Goal: Information Seeking & Learning: Check status

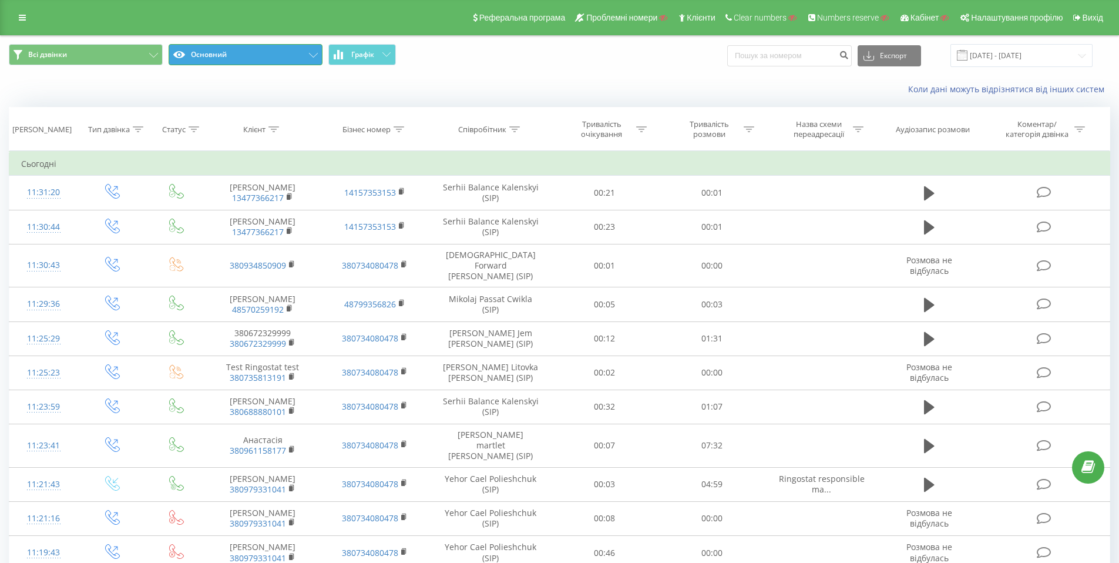
click at [321, 54] on button "Основний" at bounding box center [246, 54] width 154 height 21
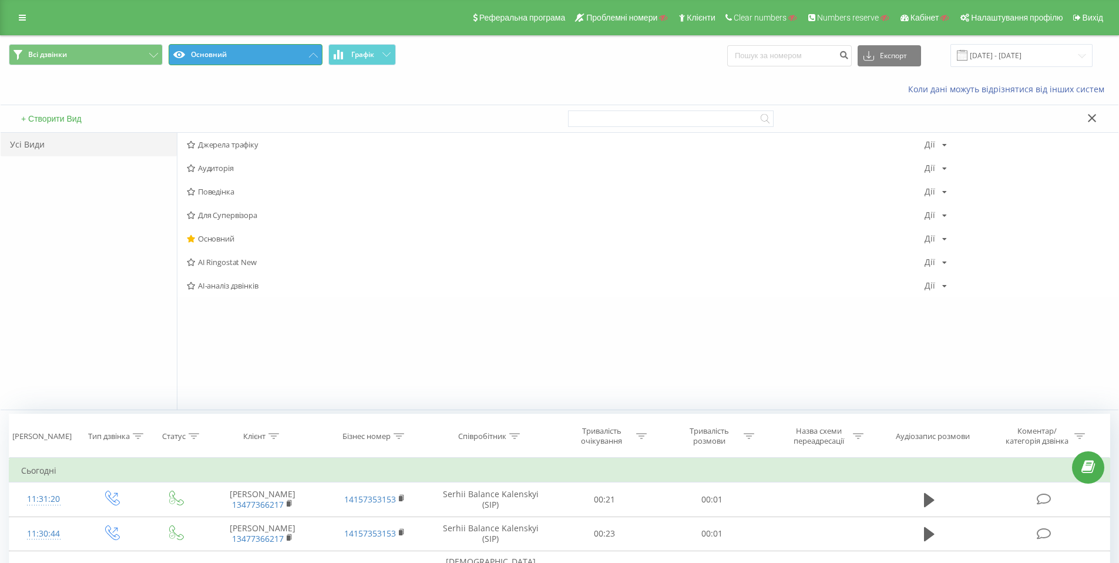
click at [308, 53] on button "Основний" at bounding box center [246, 54] width 154 height 21
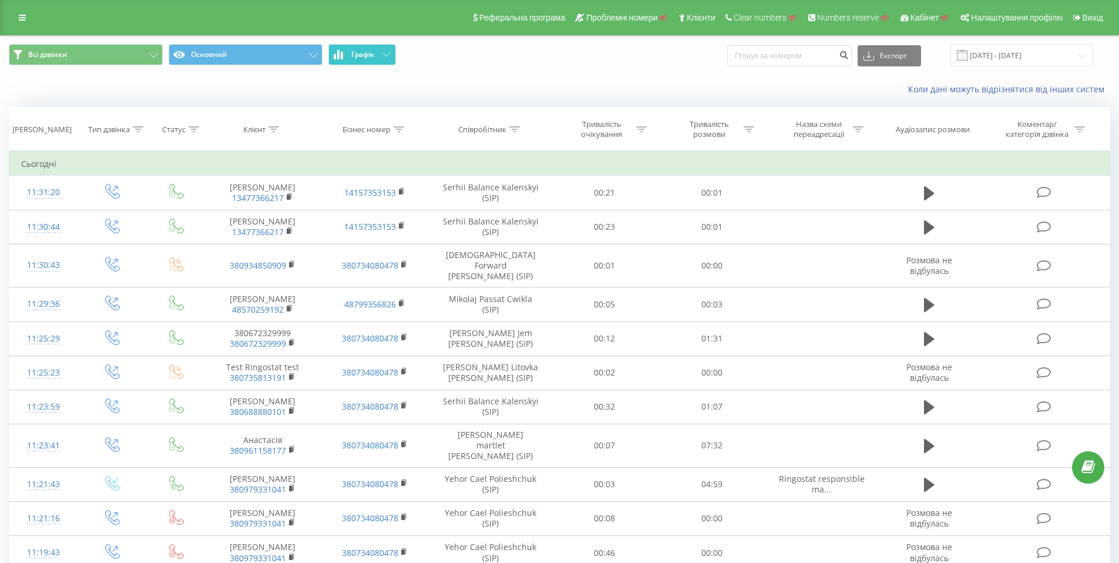
click at [379, 55] on button "Графік" at bounding box center [362, 54] width 68 height 21
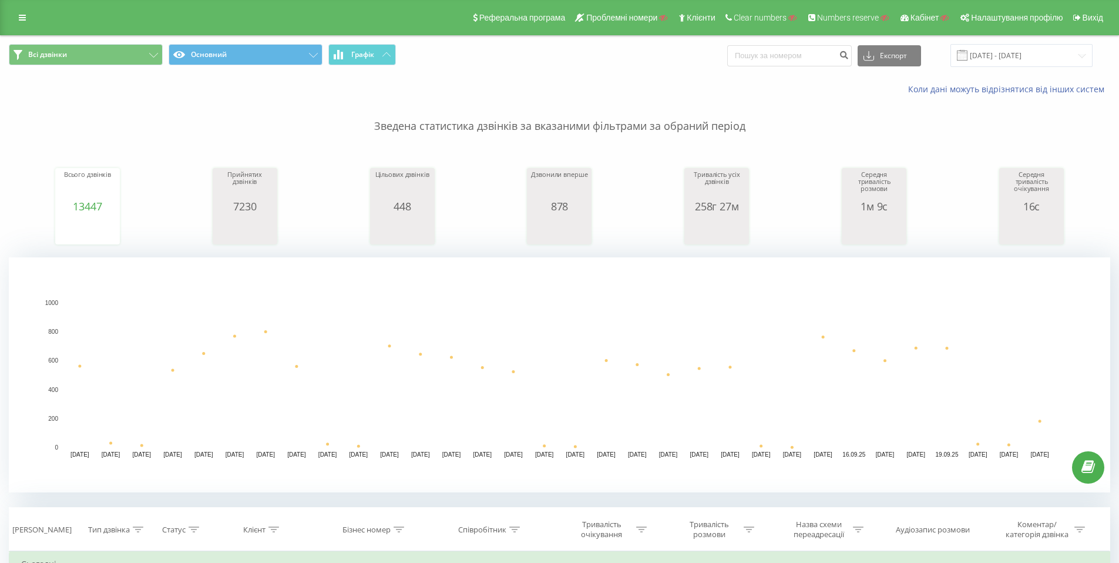
scroll to position [390, 0]
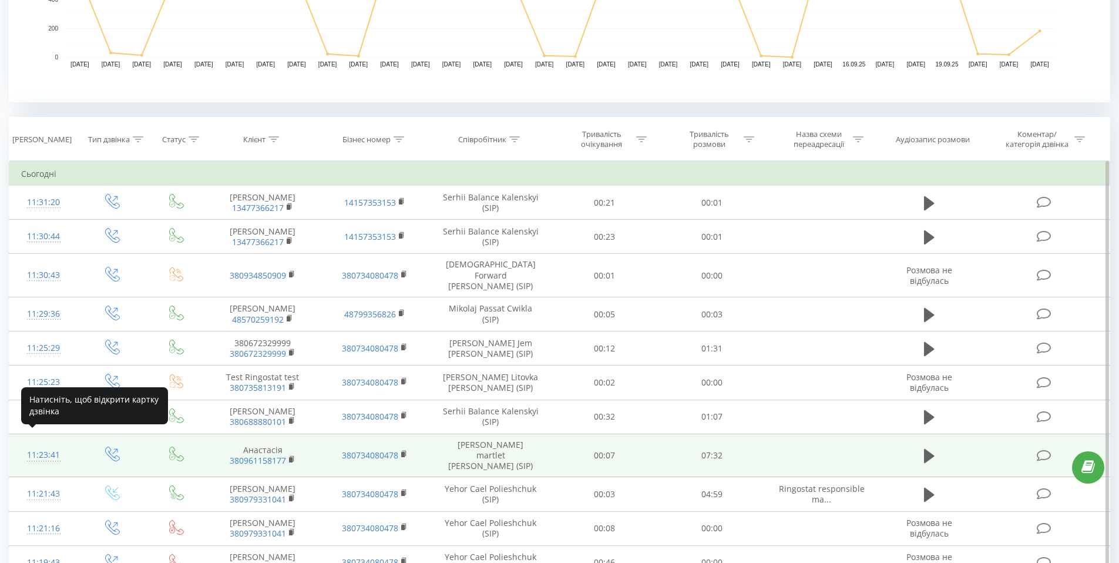
click at [39, 443] on div "11:23:41" at bounding box center [43, 454] width 45 height 23
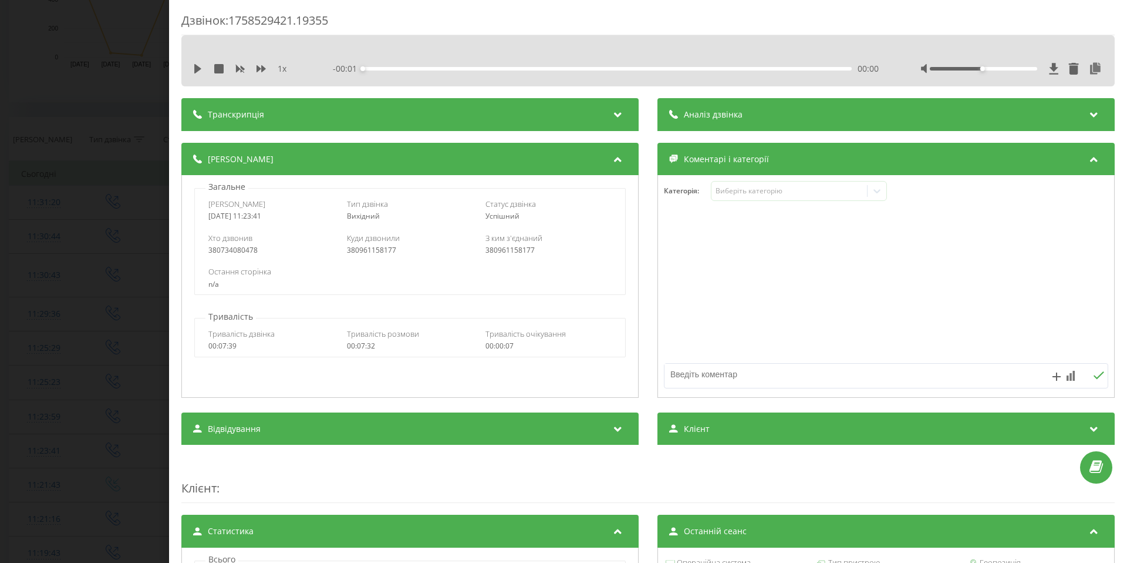
click at [611, 115] on icon at bounding box center [618, 113] width 14 height 12
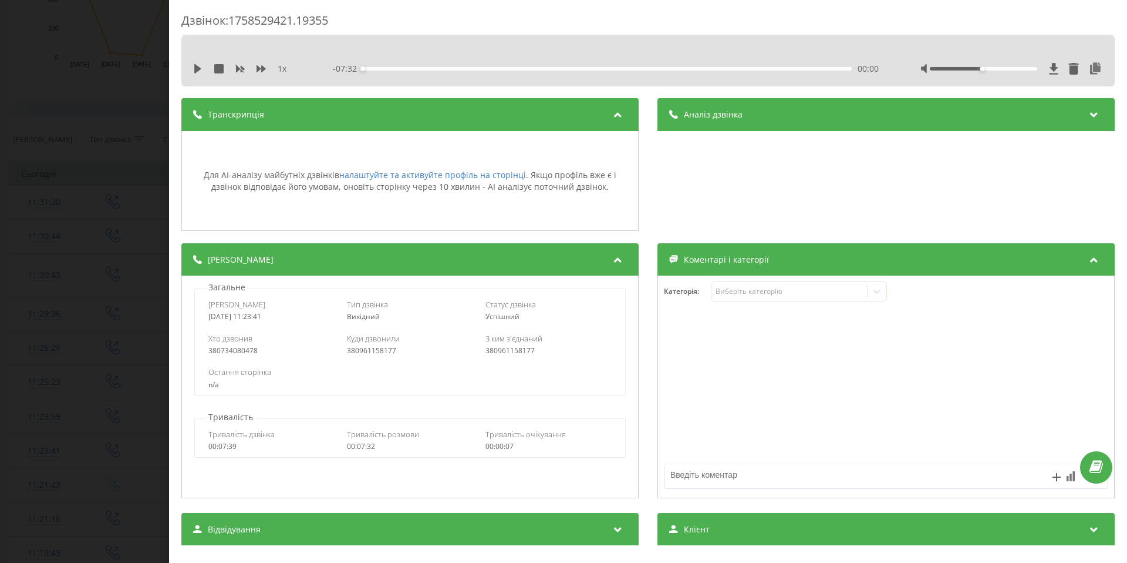
click at [65, 129] on div "Дзвінок : 1758529421.19355 1 x - 07:32 00:00 00:00 Транскрипція Для AI-аналізу …" at bounding box center [563, 281] width 1127 height 563
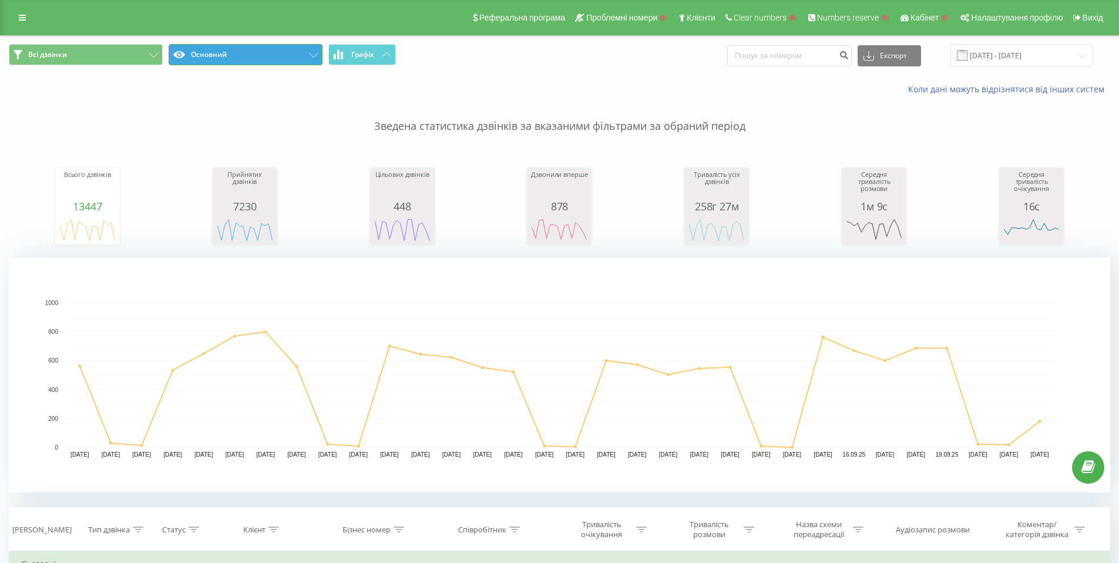
click at [314, 58] on button "Основний" at bounding box center [246, 54] width 154 height 21
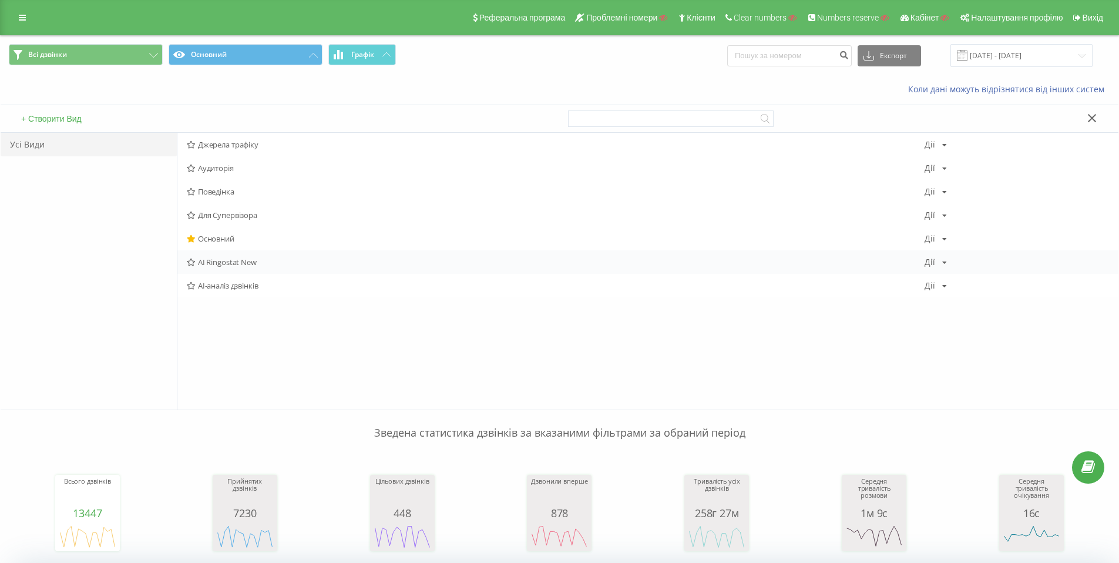
click at [239, 263] on span "AI Ringostat New" at bounding box center [556, 262] width 738 height 8
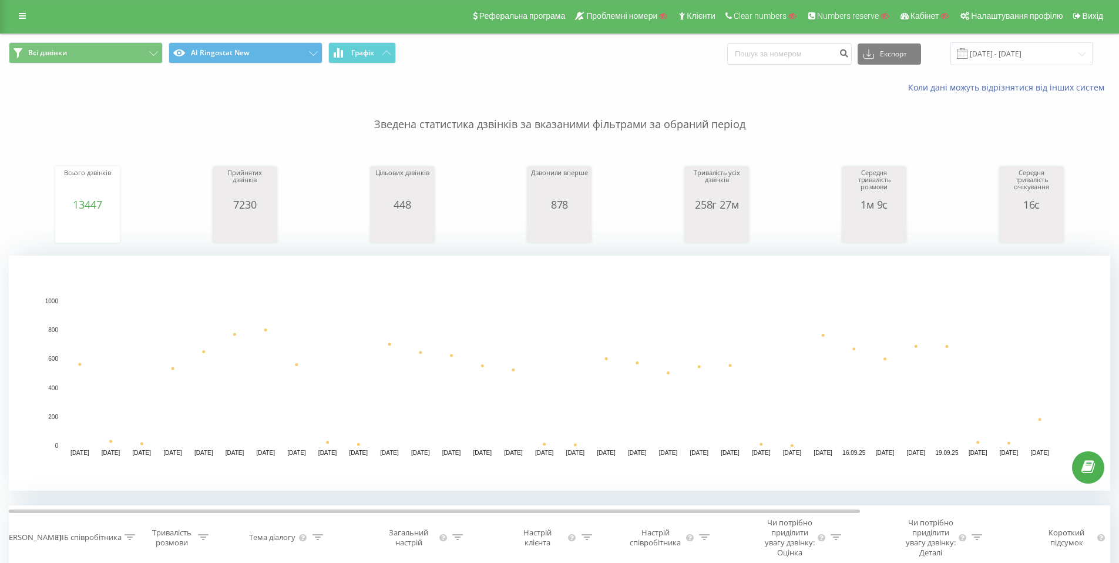
scroll to position [2, 0]
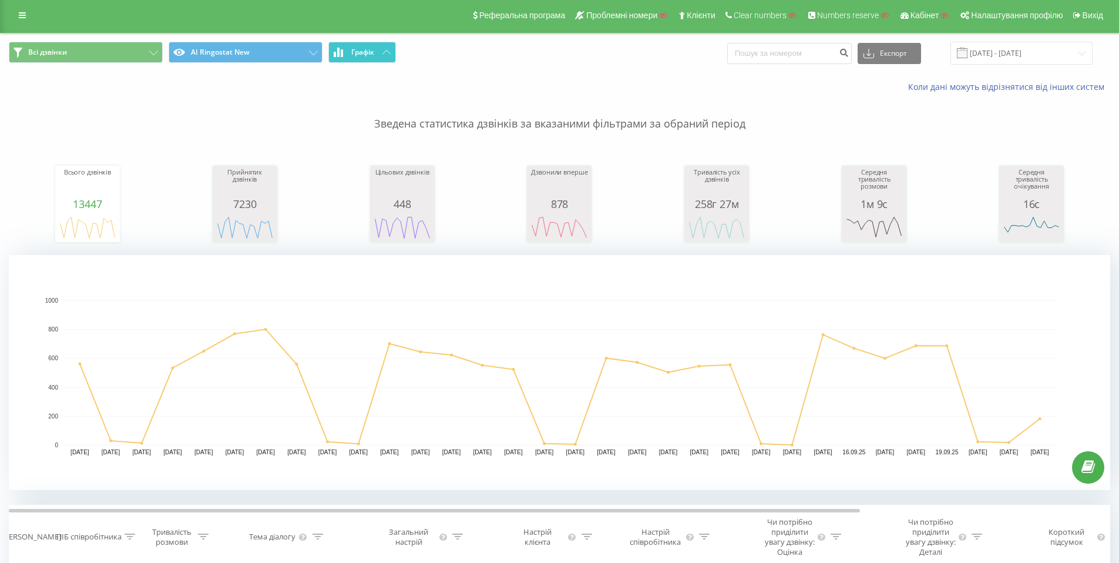
click at [370, 53] on span "Графік" at bounding box center [362, 52] width 23 height 8
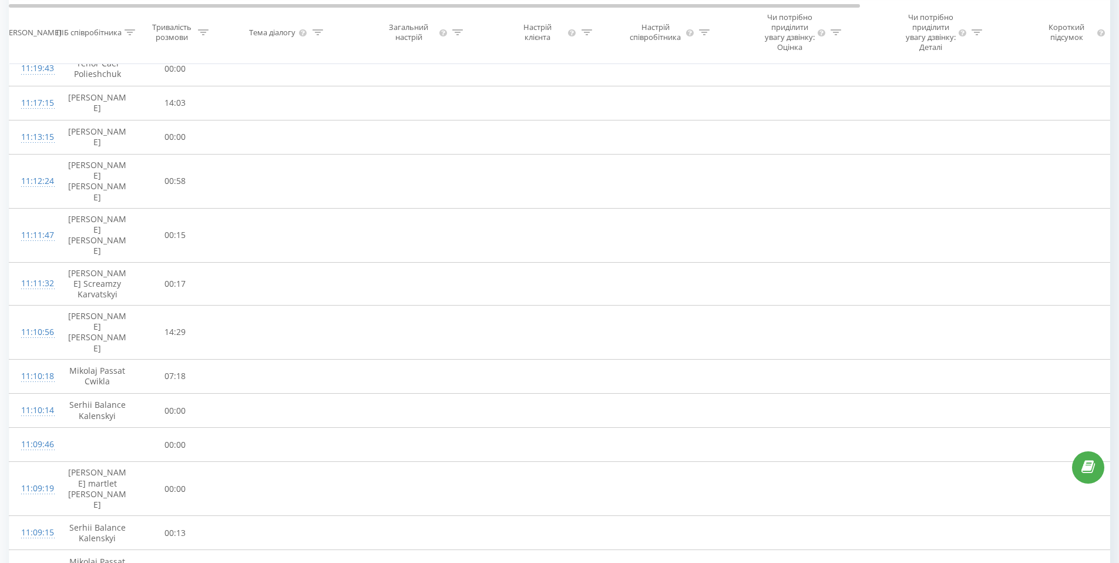
scroll to position [577, 0]
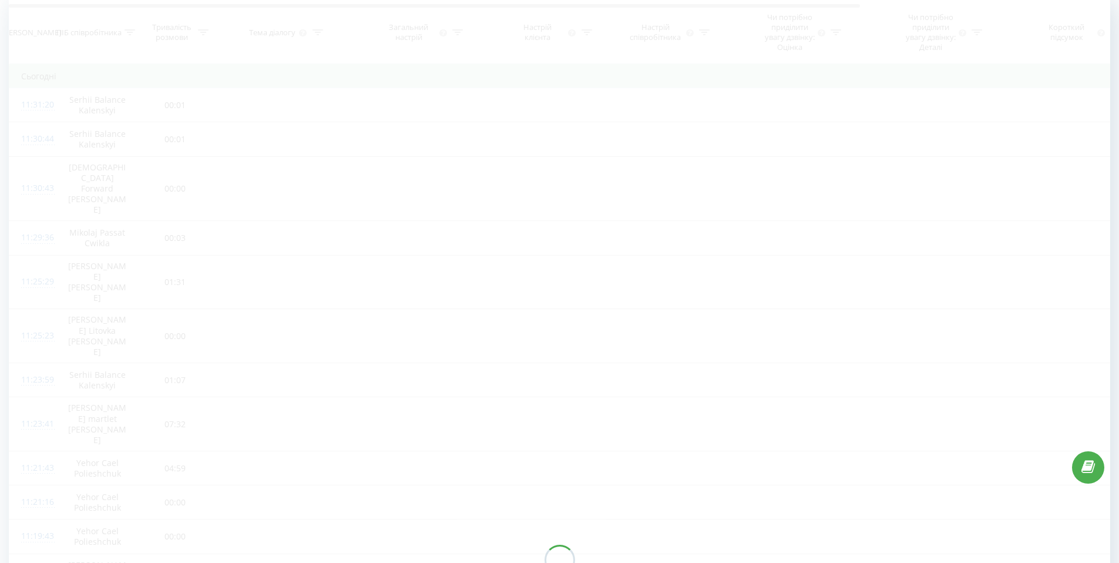
scroll to position [78, 0]
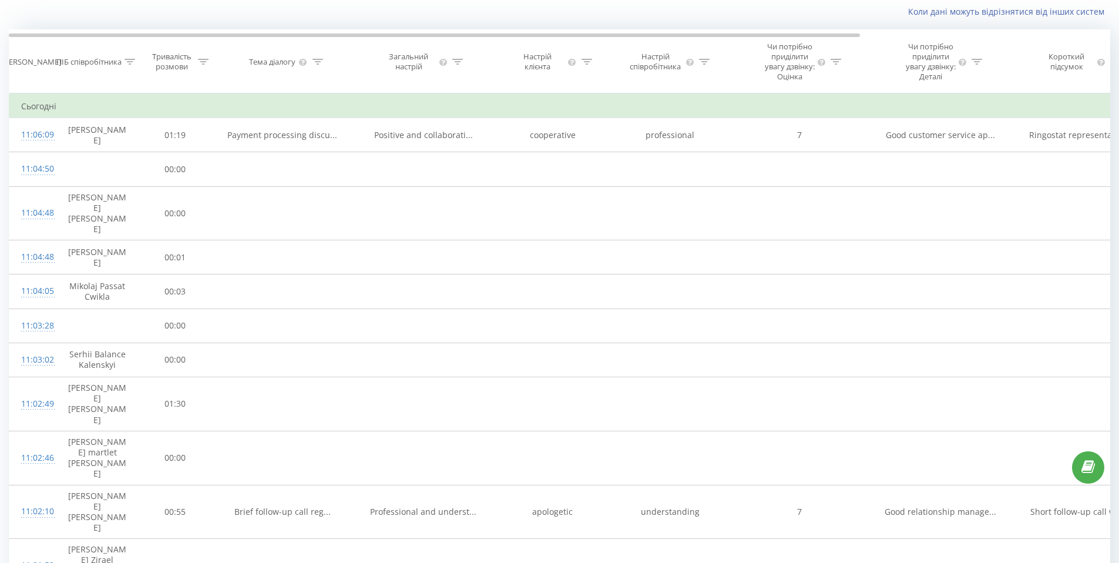
click at [205, 65] on icon at bounding box center [203, 62] width 11 height 6
click at [173, 166] on input "text" at bounding box center [174, 156] width 103 height 21
type input "02:00"
click at [194, 188] on span "OK" at bounding box center [200, 179] width 33 height 18
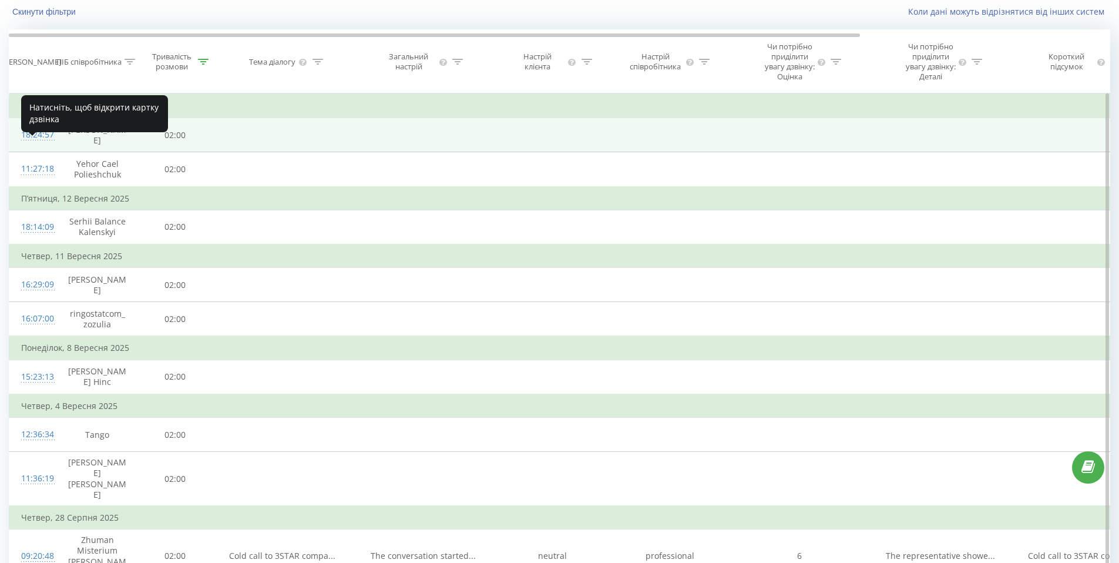
click at [40, 146] on div "18:24:57" at bounding box center [32, 134] width 23 height 23
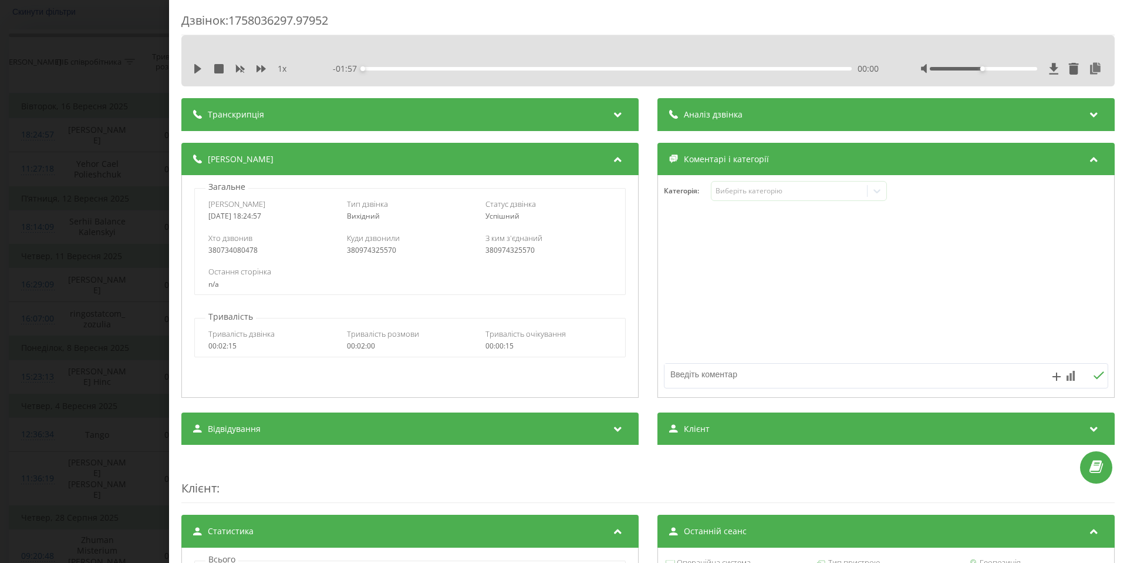
click at [605, 120] on div "Транскрипція" at bounding box center [409, 114] width 457 height 33
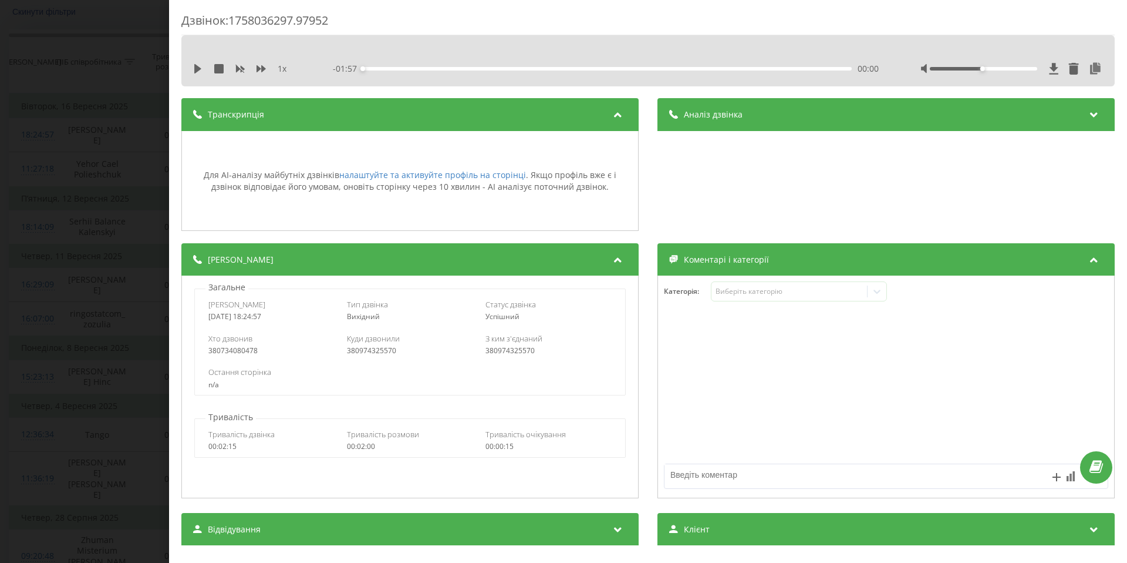
click at [159, 237] on div "Дзвінок : 1758036297.97952 1 x - 01:57 00:00 00:00 Транскрипція Для AI-аналізу …" at bounding box center [563, 281] width 1127 height 563
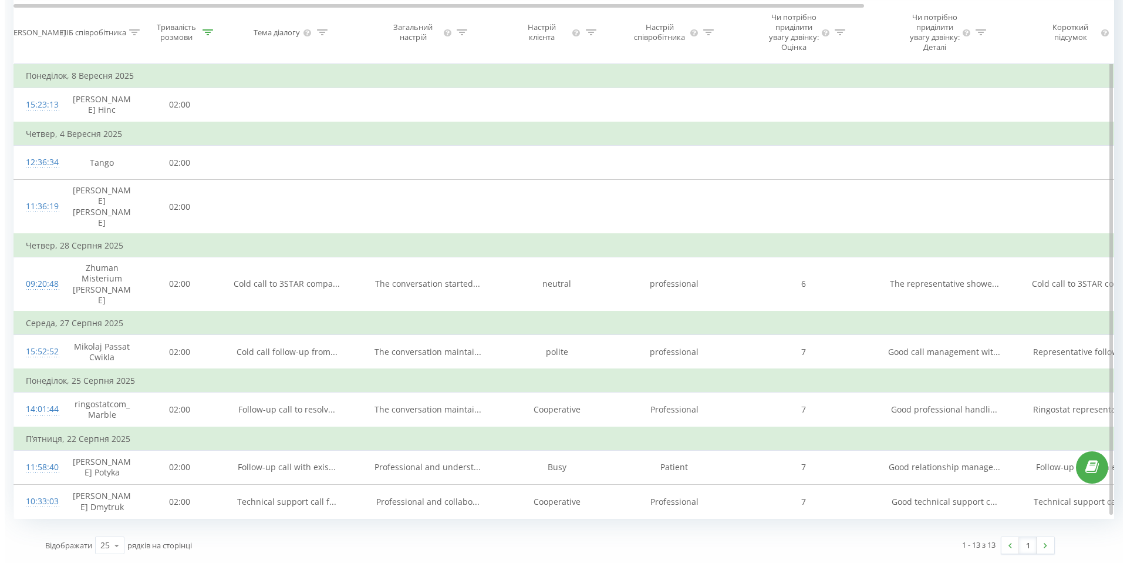
scroll to position [356, 0]
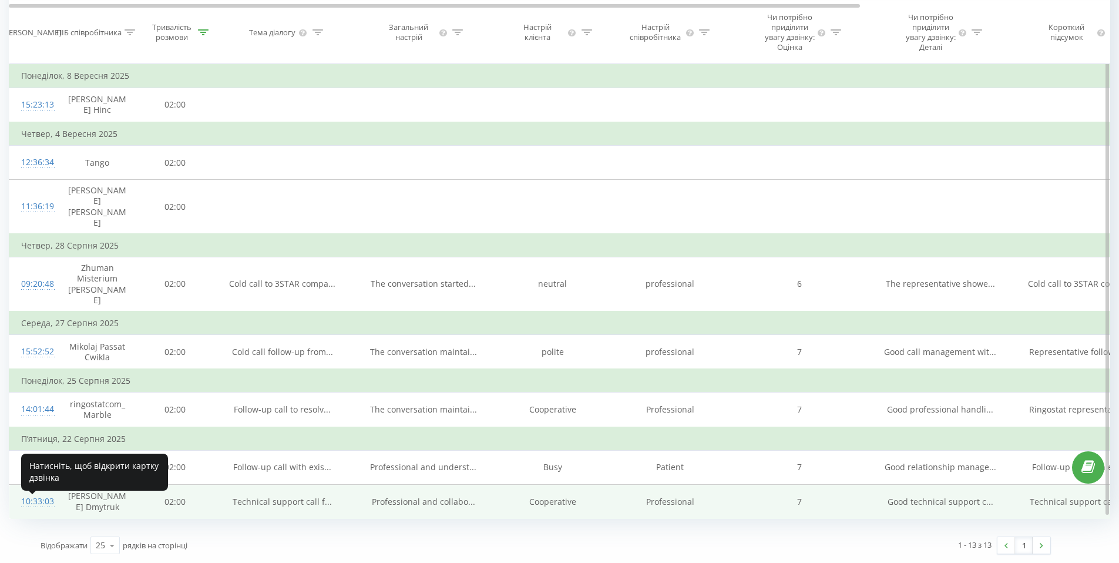
click at [41, 499] on div "10:33:03" at bounding box center [32, 501] width 23 height 23
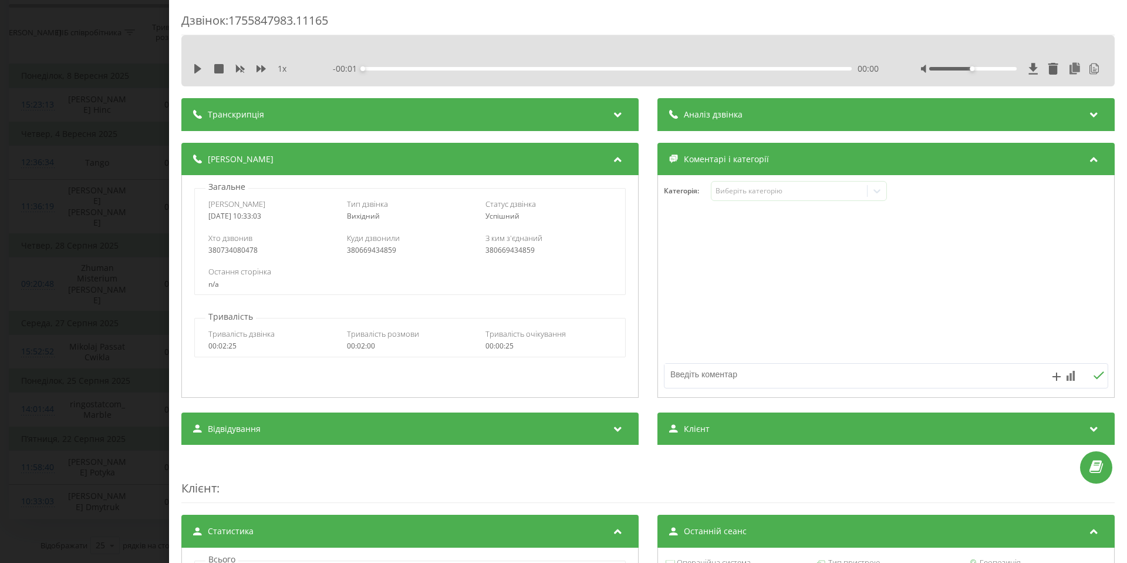
click at [487, 69] on div "00:00" at bounding box center [607, 69] width 489 height 4
click at [491, 113] on div "Транскрипція" at bounding box center [409, 114] width 457 height 33
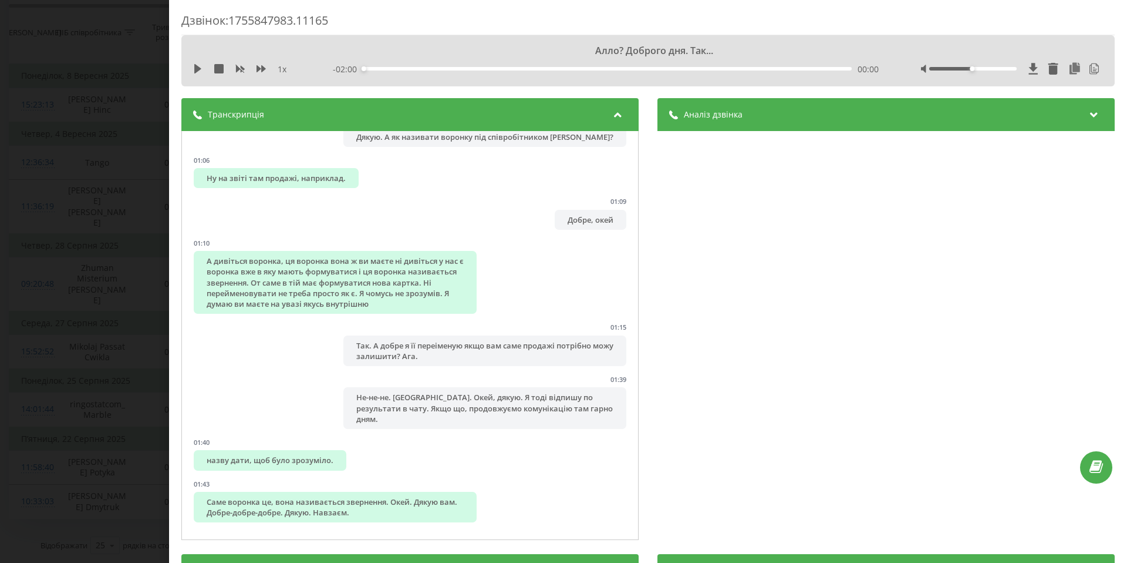
click at [804, 115] on div "Аналіз дзвінка" at bounding box center [886, 114] width 457 height 33
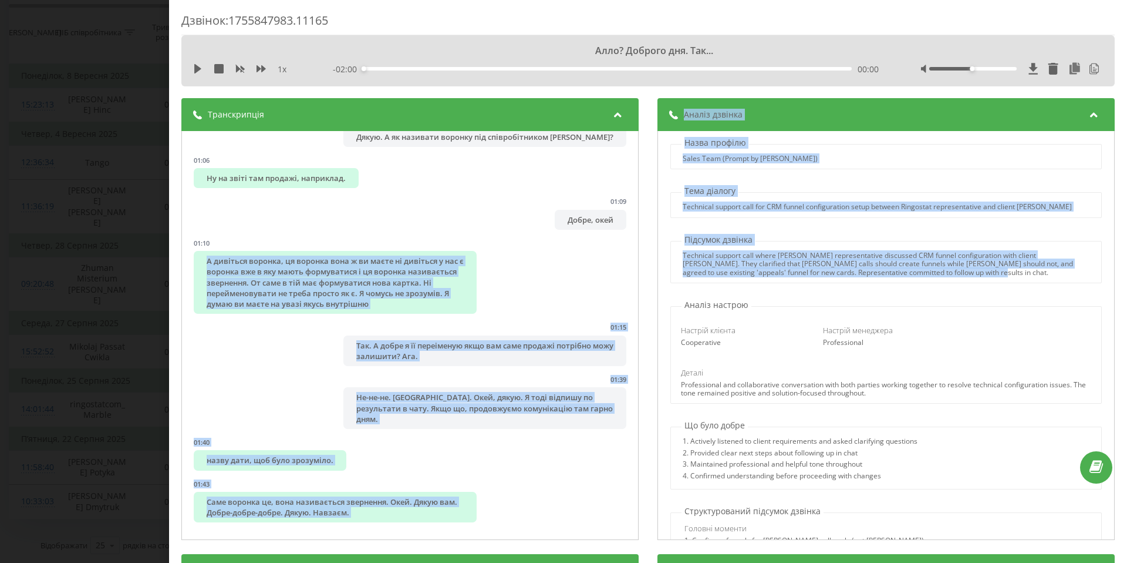
drag, startPoint x: 954, startPoint y: 268, endPoint x: 634, endPoint y: 255, distance: 320.3
click at [634, 255] on div "Транскрипція 00:00 Алло? Доброго дня. Так... 00:00 Алло, Святославе доброго дня…" at bounding box center [648, 320] width 934 height 444
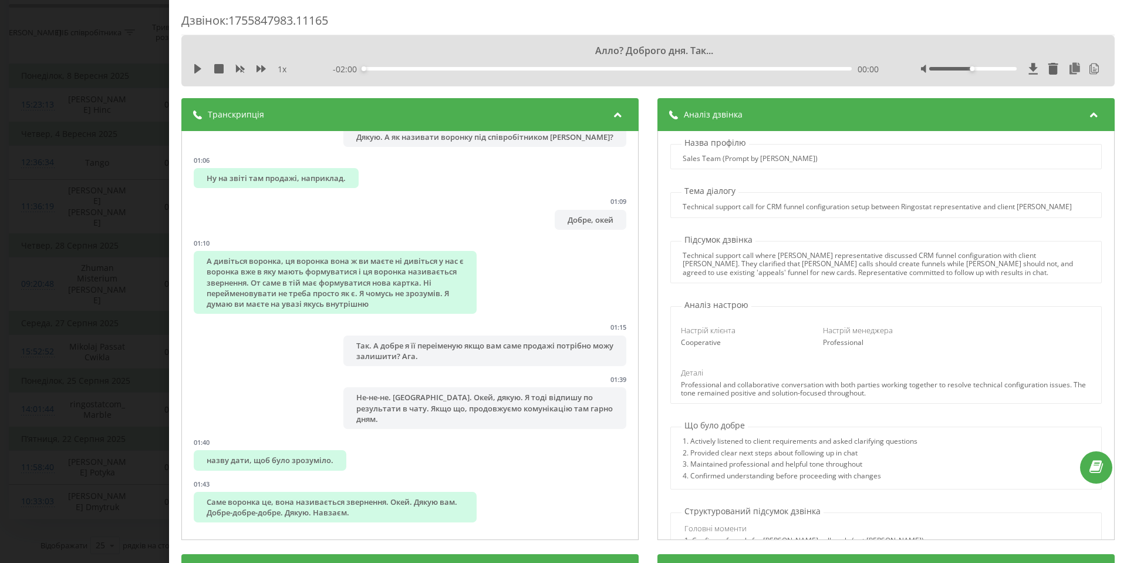
click at [926, 287] on div "Назва профілю Sales Team (Prompt by Skyline) Тема діалогу Technical support cal…" at bounding box center [886, 335] width 457 height 409
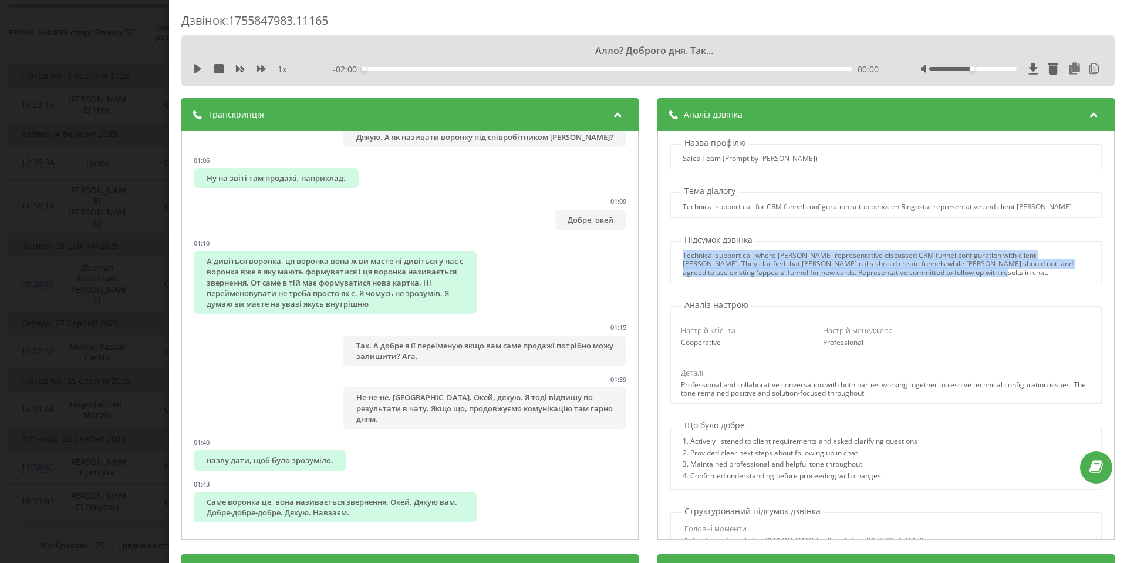
drag, startPoint x: 918, startPoint y: 274, endPoint x: 685, endPoint y: 255, distance: 233.8
click at [676, 258] on div "Technical support call where Ringostat representative discussed CRM funnel conf…" at bounding box center [886, 263] width 430 height 25
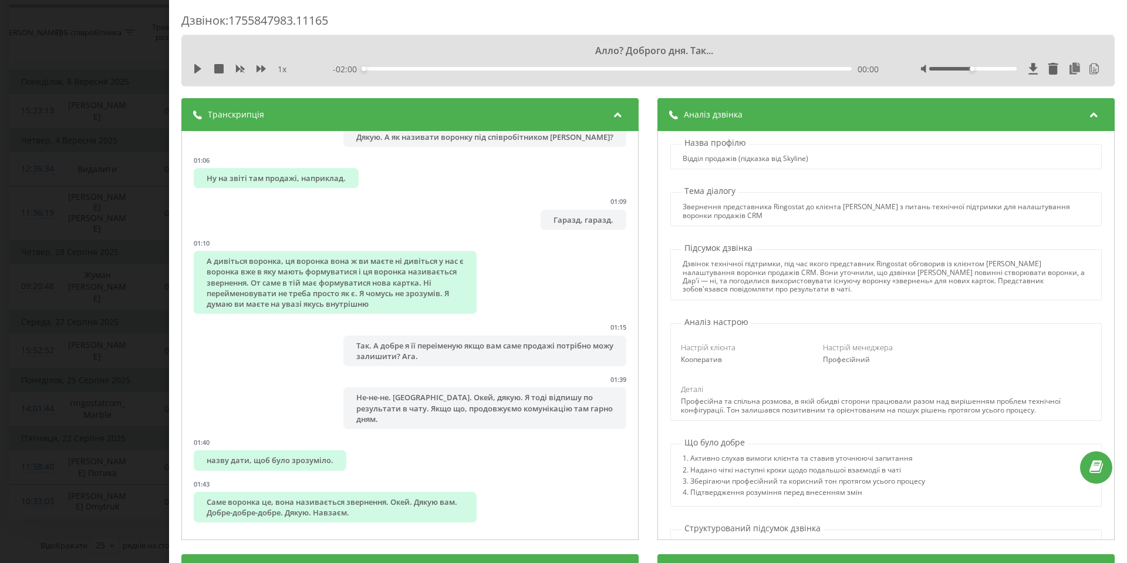
click at [124, 108] on div "Дзвінок : 1755847983.11165 Алло? Доброго дня. Так... 1 х - 02:00 00:00 00:00 Тр…" at bounding box center [563, 281] width 1127 height 563
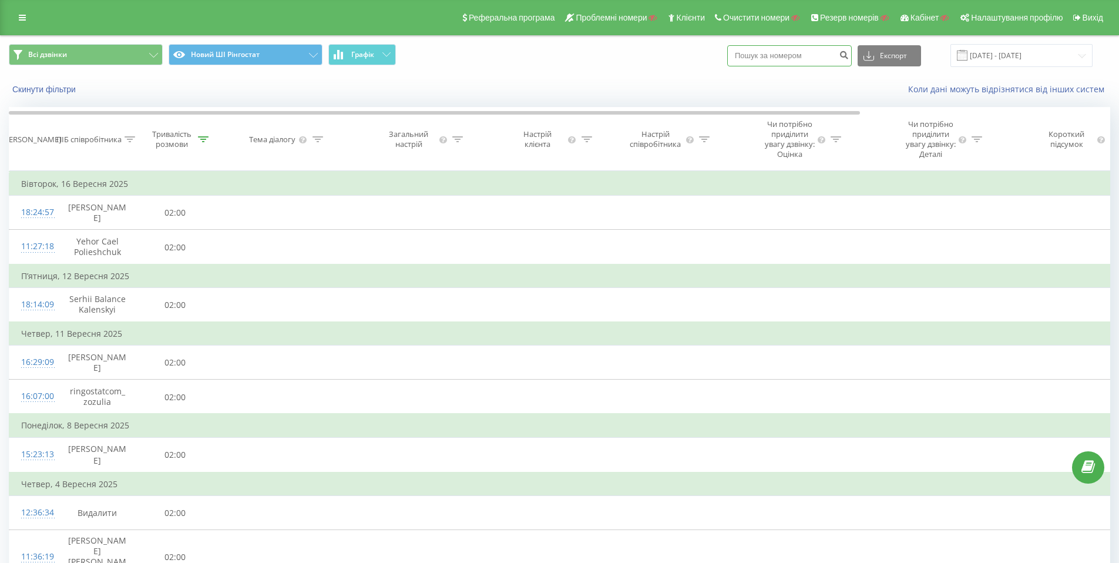
click at [804, 51] on input at bounding box center [789, 55] width 124 height 21
paste input "380953120865"
type input "380953120865"
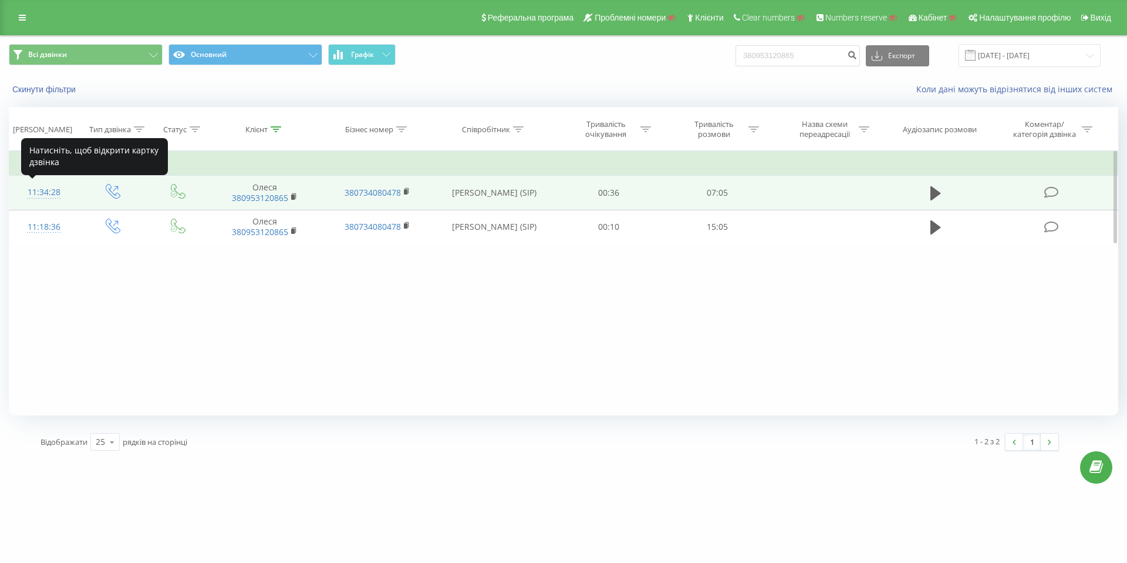
click at [58, 188] on div "11:34:28" at bounding box center [44, 192] width 46 height 23
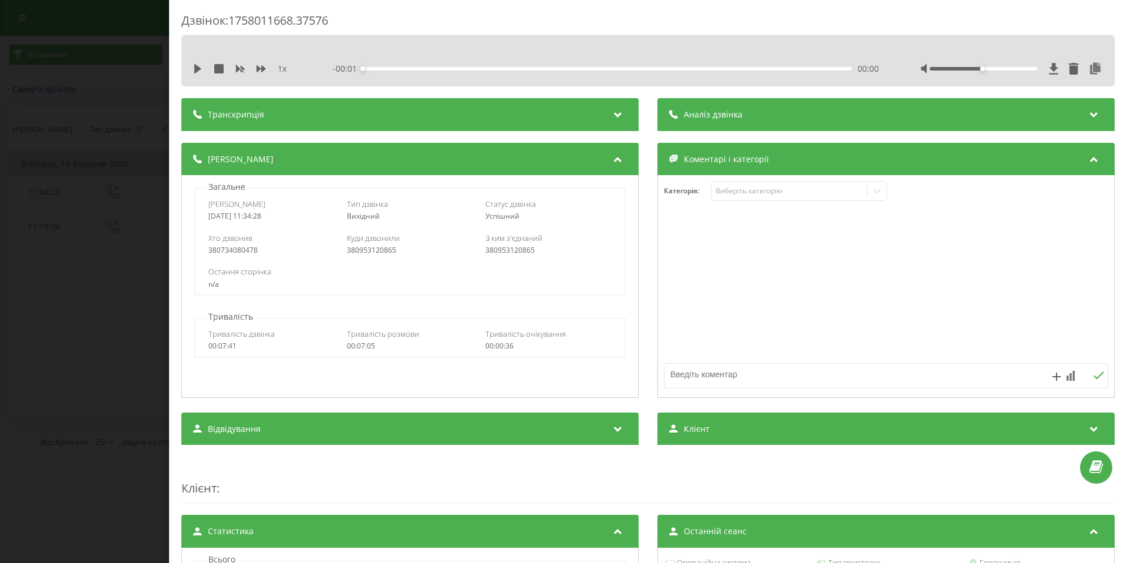
click at [605, 120] on div "Транскрипція" at bounding box center [409, 114] width 457 height 33
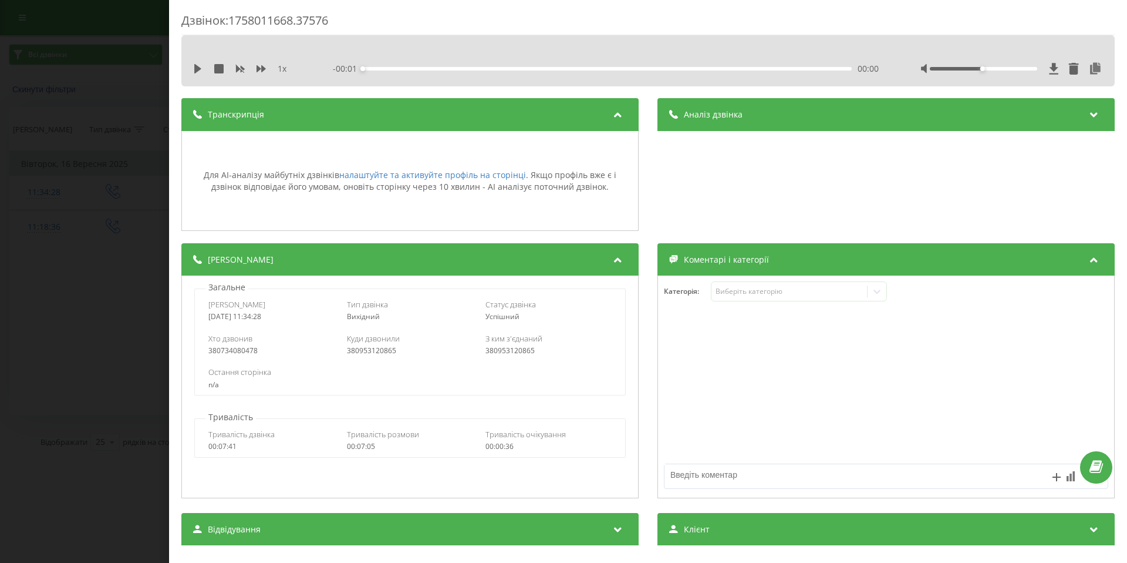
click at [732, 117] on span "Аналіз дзвінка" at bounding box center [713, 115] width 59 height 12
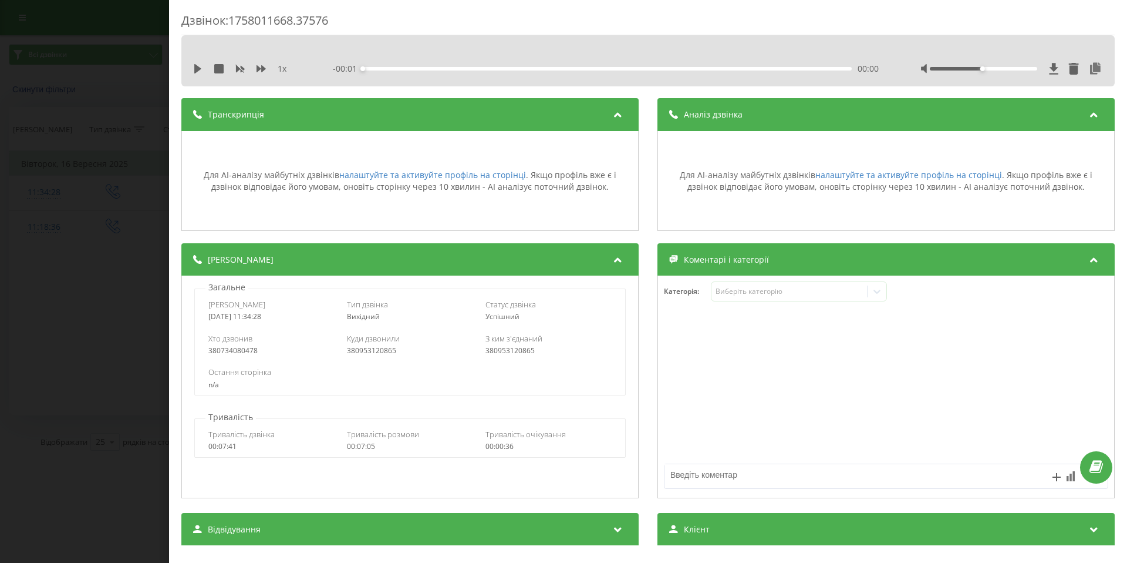
click at [100, 116] on div "Дзвінок : 1758011668.37576 1 x - 00:01 00:00 00:00 Транскрипція Для AI-аналізу …" at bounding box center [563, 281] width 1127 height 563
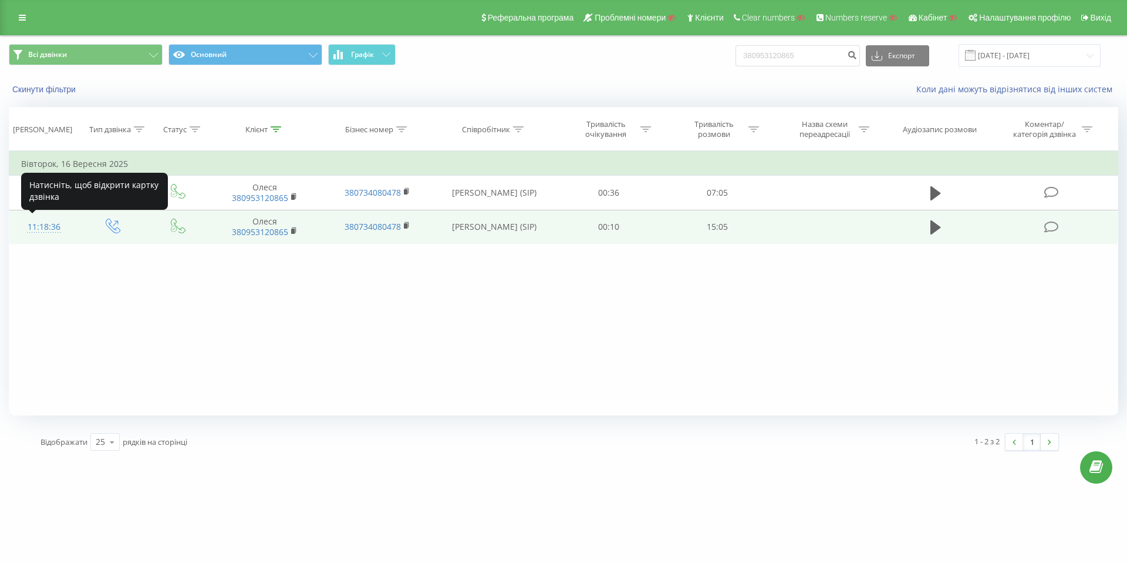
click at [63, 226] on div "11:18:36" at bounding box center [44, 227] width 46 height 23
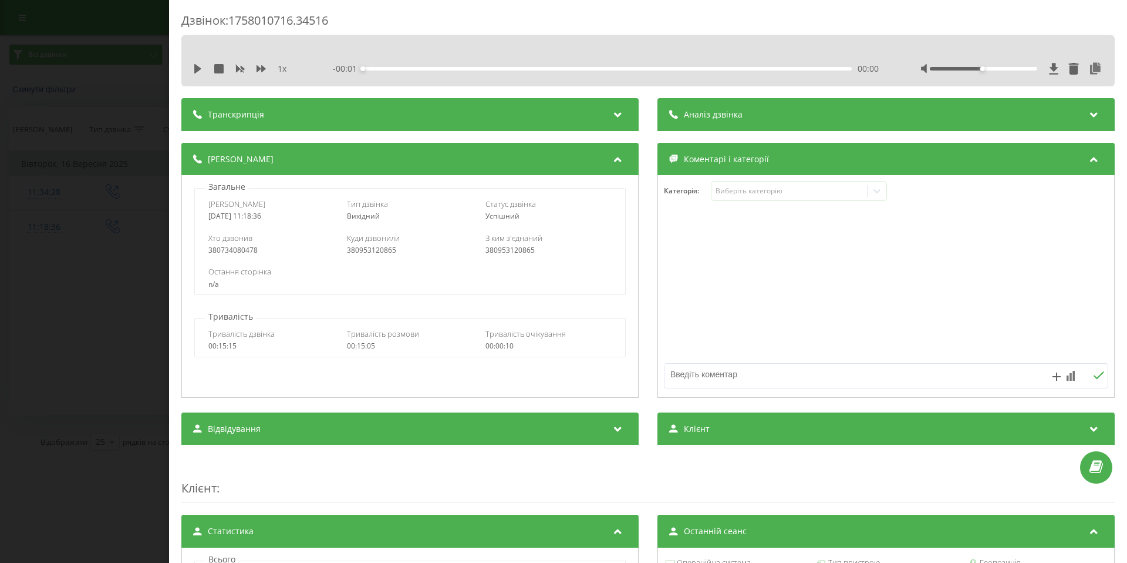
click at [609, 124] on div "Транскрипція" at bounding box center [409, 114] width 457 height 33
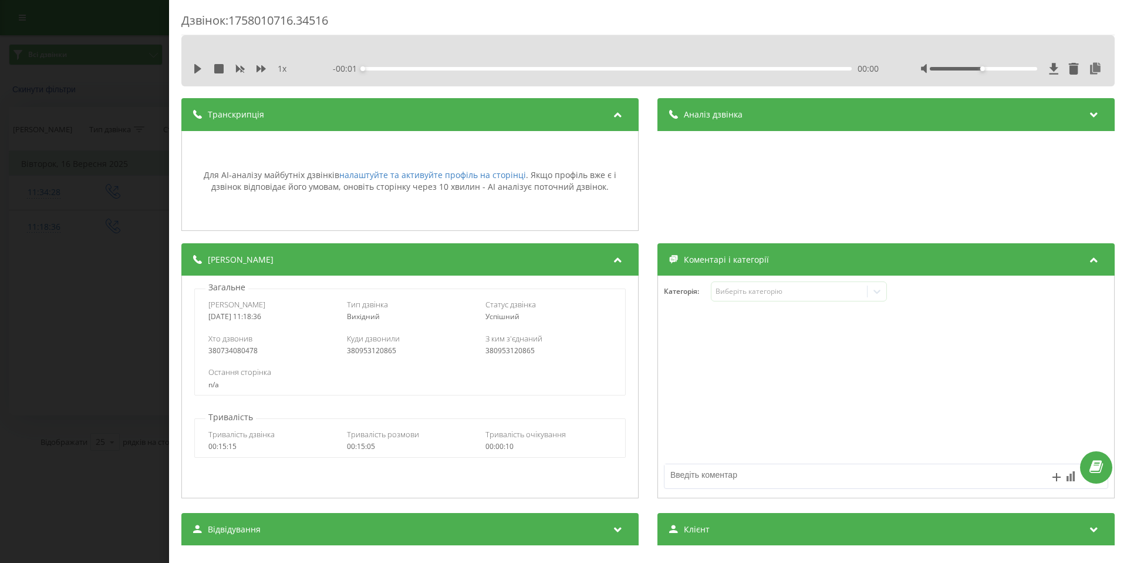
drag, startPoint x: 783, startPoint y: 109, endPoint x: 742, endPoint y: 126, distance: 44.5
click at [782, 109] on div "Аналіз дзвінка" at bounding box center [886, 114] width 457 height 33
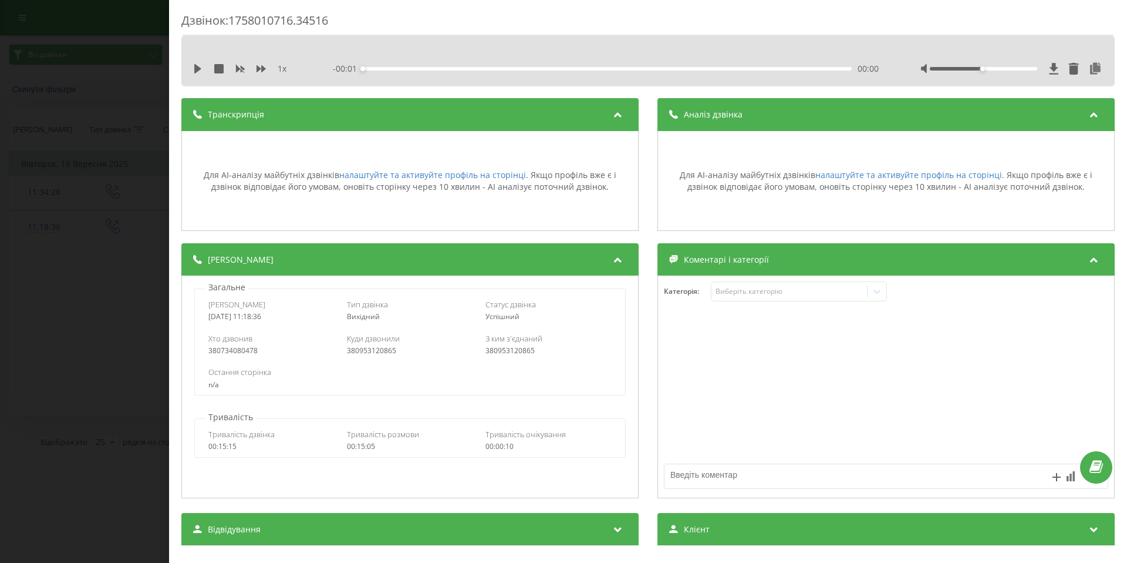
drag, startPoint x: 0, startPoint y: 183, endPoint x: 6, endPoint y: 182, distance: 5.9
click at [1, 183] on div "Дзвінок : 1758010716.34516 1 x - 00:01 00:00 00:00 Транскрипція Для AI-аналізу …" at bounding box center [563, 281] width 1127 height 563
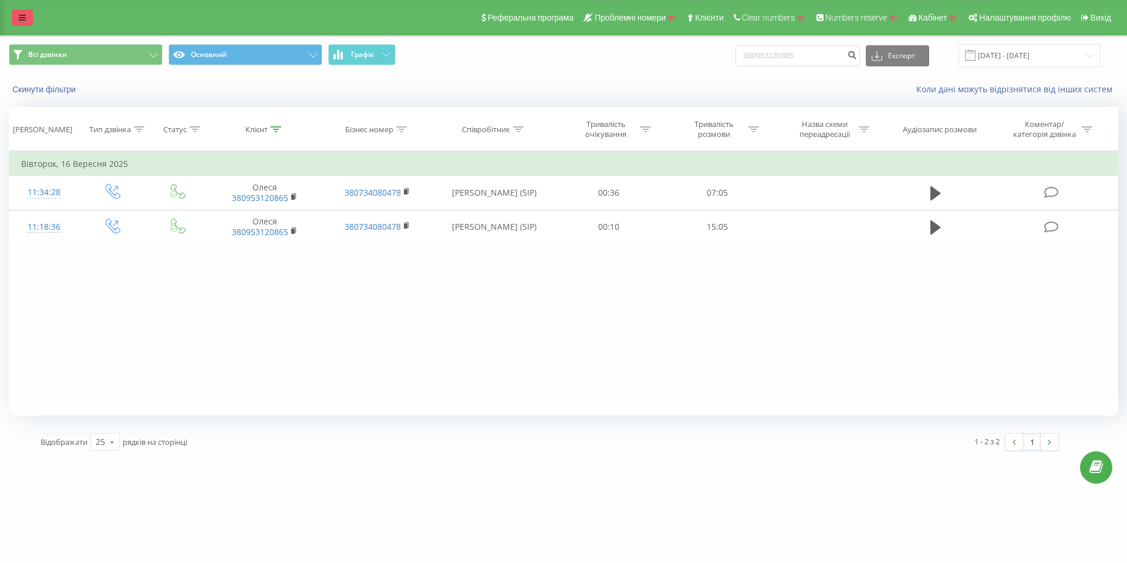
click at [22, 19] on icon at bounding box center [22, 18] width 7 height 8
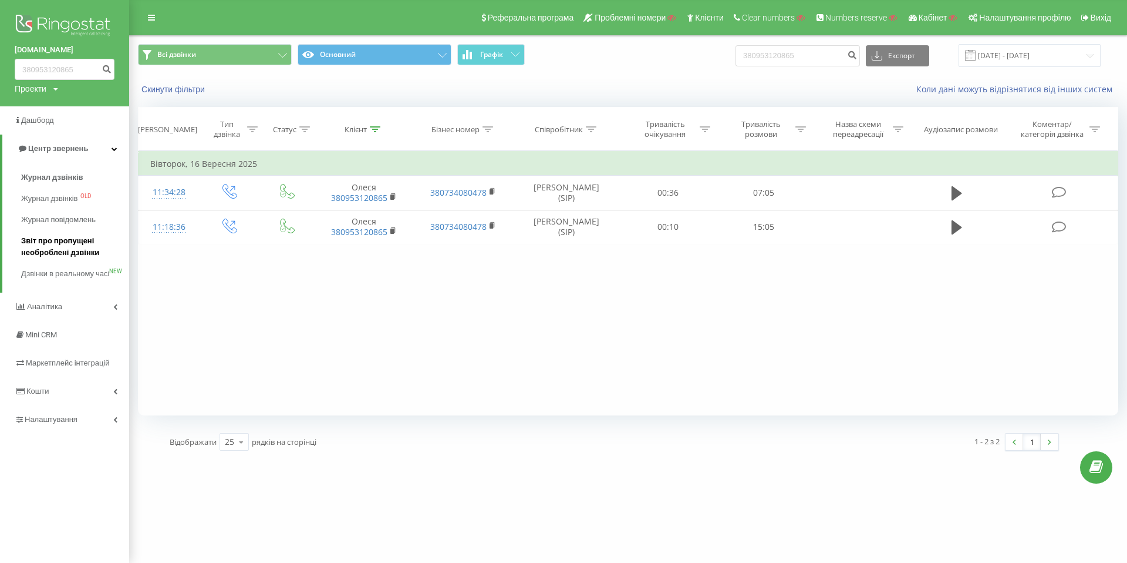
click at [71, 250] on span "Звіт про пропущені необроблені дзвінки" at bounding box center [72, 246] width 102 height 23
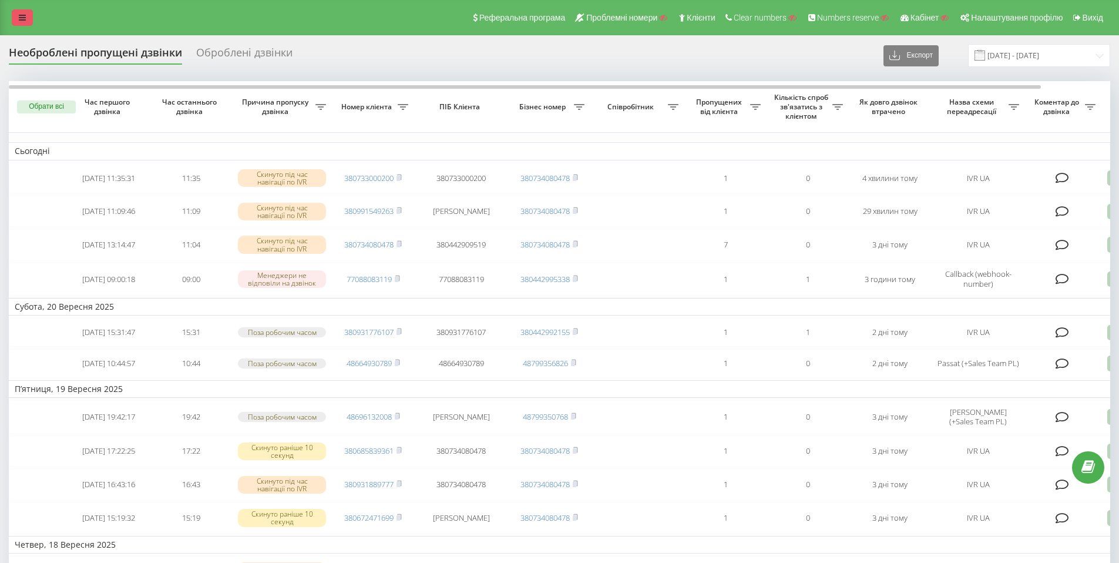
click at [24, 17] on icon at bounding box center [22, 18] width 7 height 8
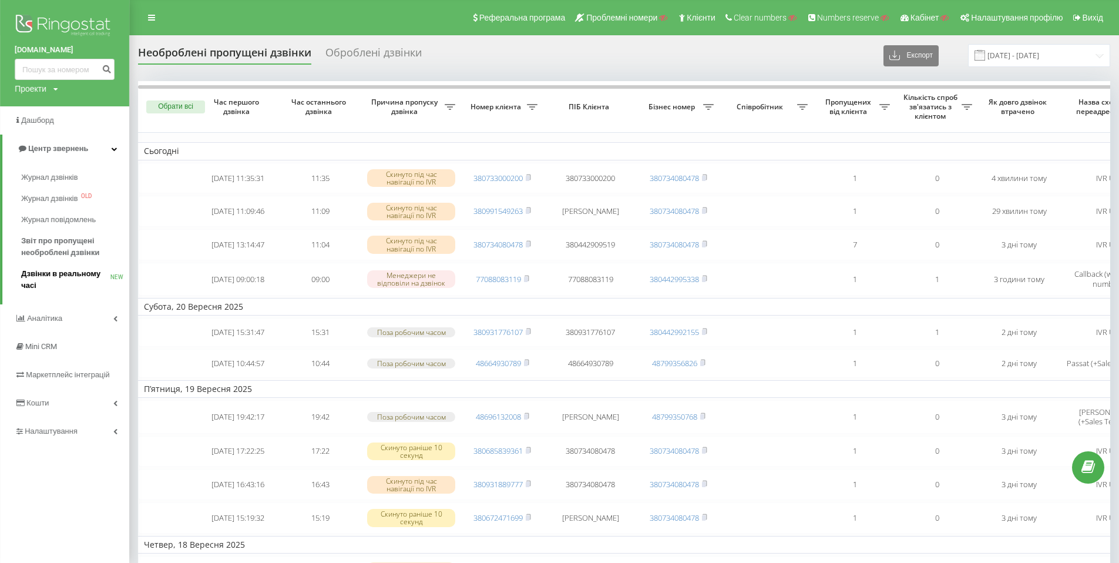
click at [56, 273] on span "Дзвінки в реальному часі" at bounding box center [65, 279] width 89 height 23
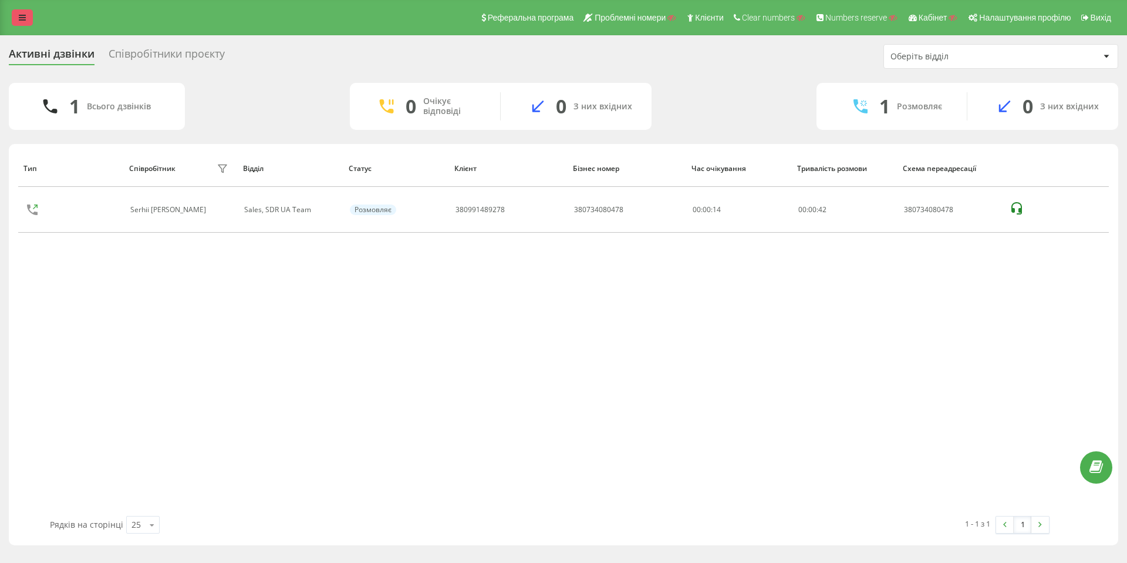
click at [16, 16] on link at bounding box center [22, 17] width 21 height 16
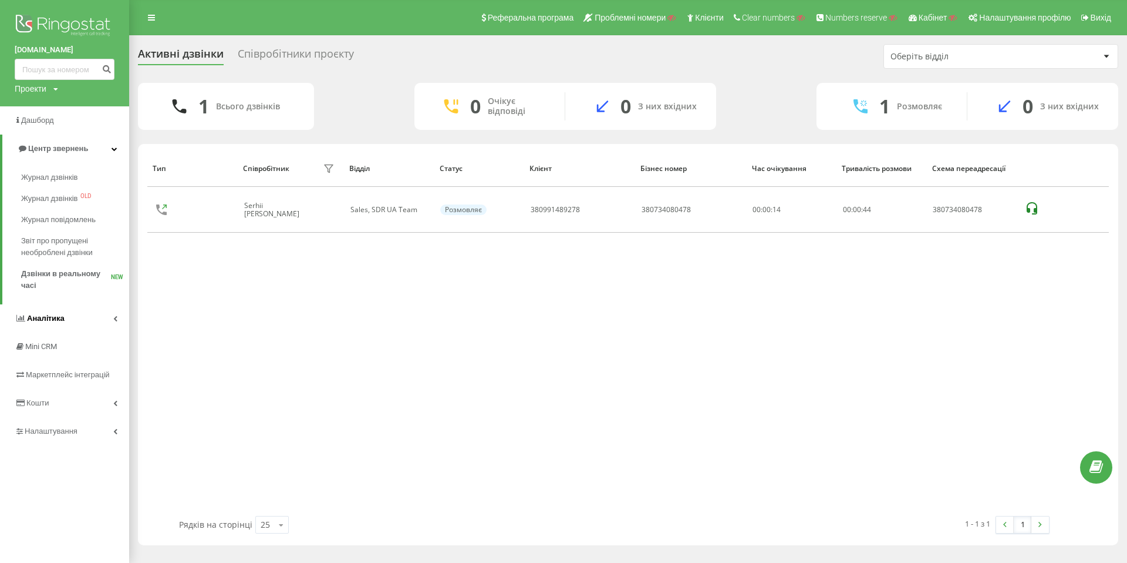
click at [116, 312] on link "Аналiтика" at bounding box center [64, 318] width 129 height 28
